Goal: Find specific page/section: Find specific page/section

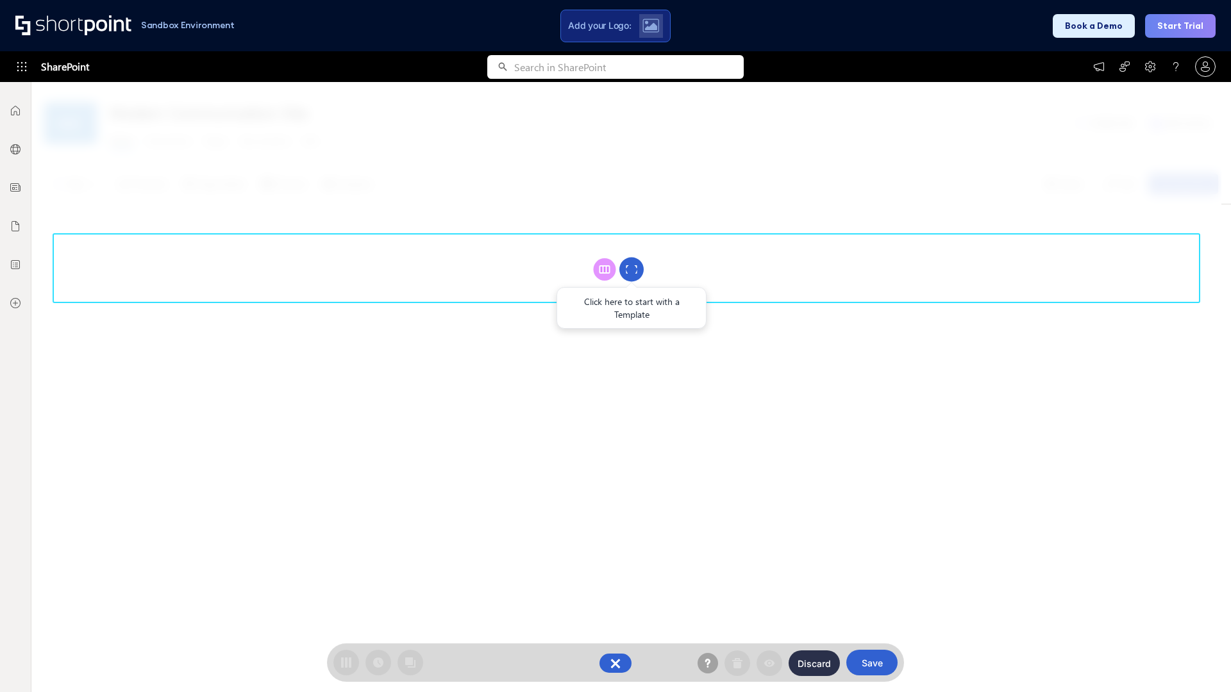
click at [632, 269] on circle at bounding box center [631, 270] width 24 height 24
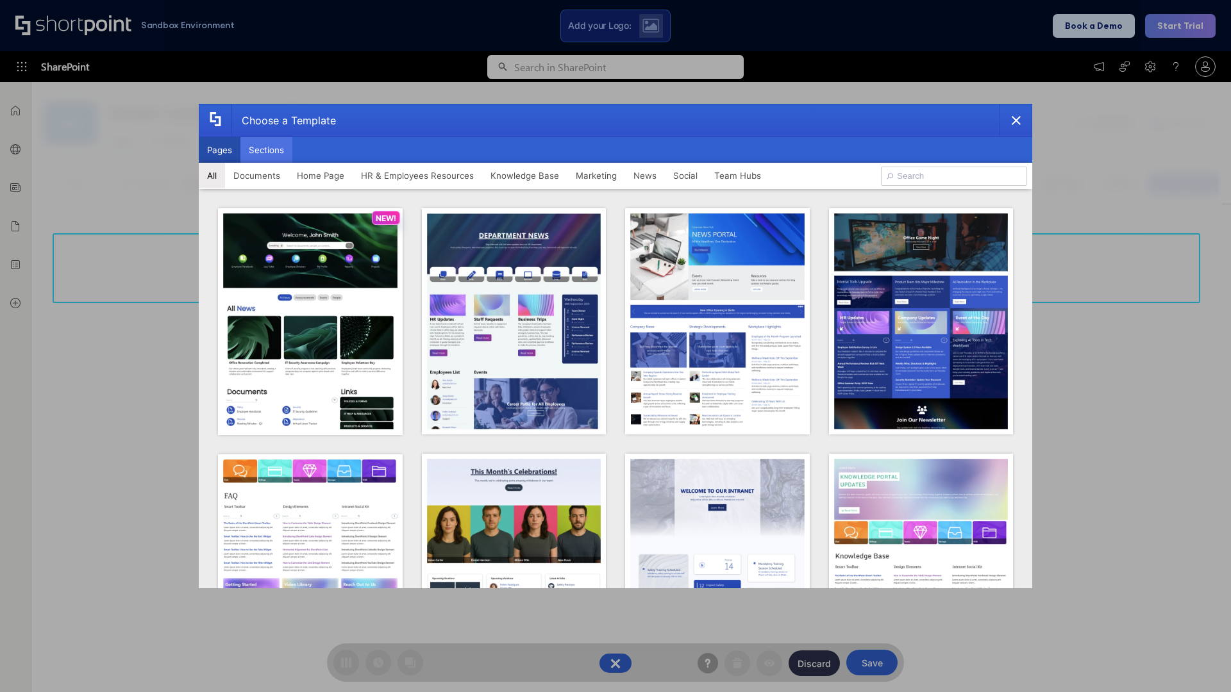
click at [266, 150] on button "Sections" at bounding box center [266, 150] width 52 height 26
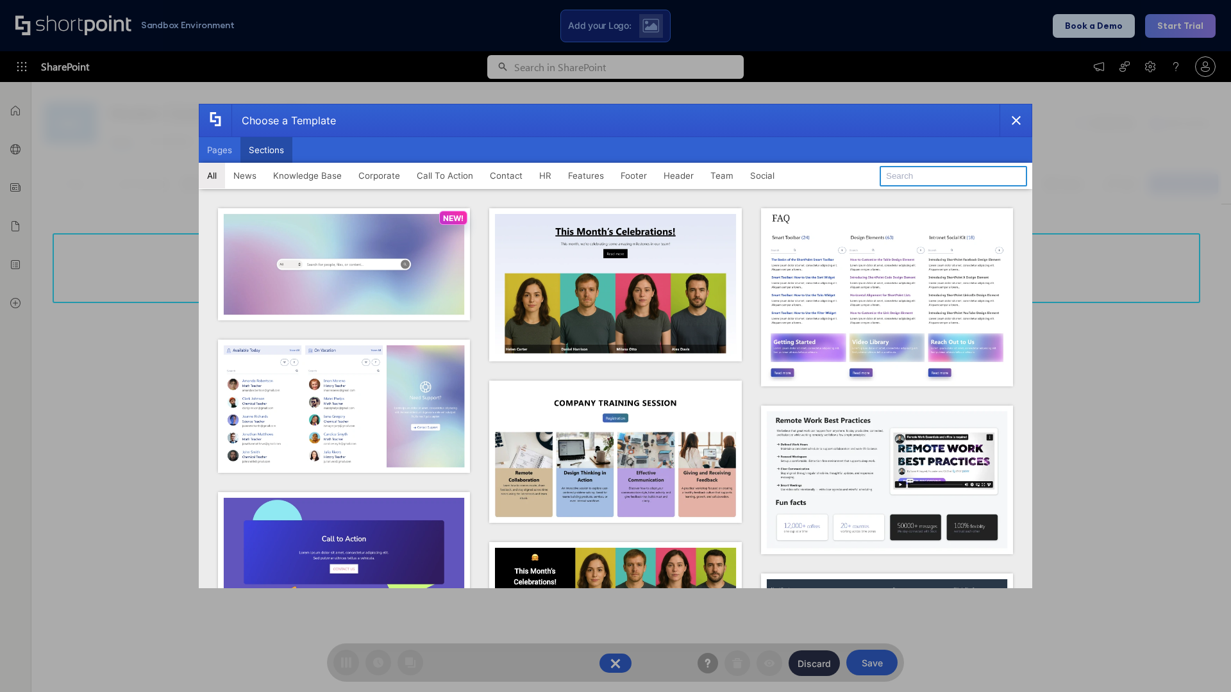
type input "Footer 3"
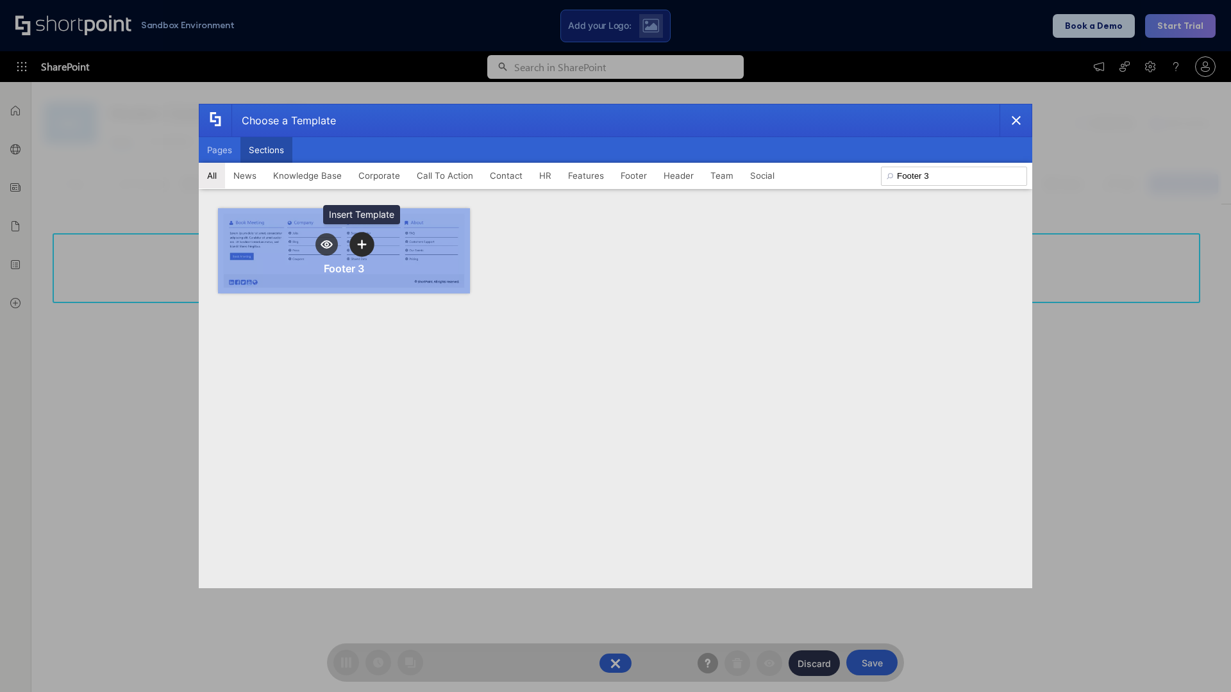
click at [362, 244] on icon "template selector" at bounding box center [361, 244] width 9 height 9
